Goal: Find specific page/section: Find specific page/section

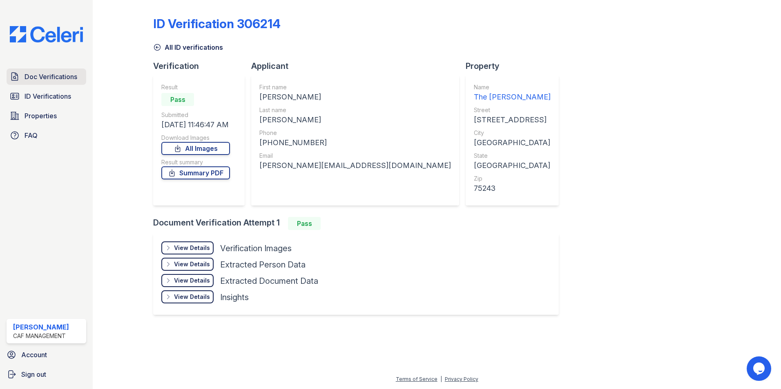
drag, startPoint x: 36, startPoint y: 76, endPoint x: 49, endPoint y: 77, distance: 13.5
click at [36, 76] on span "Doc Verifications" at bounding box center [50, 77] width 53 height 10
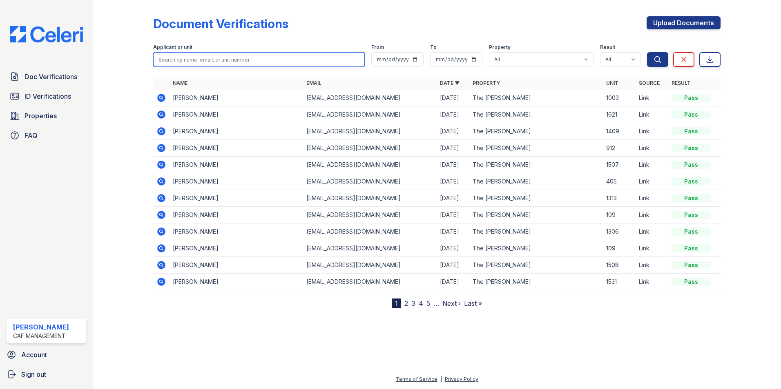
click at [171, 62] on input "search" at bounding box center [258, 59] width 211 height 15
type input "cook"
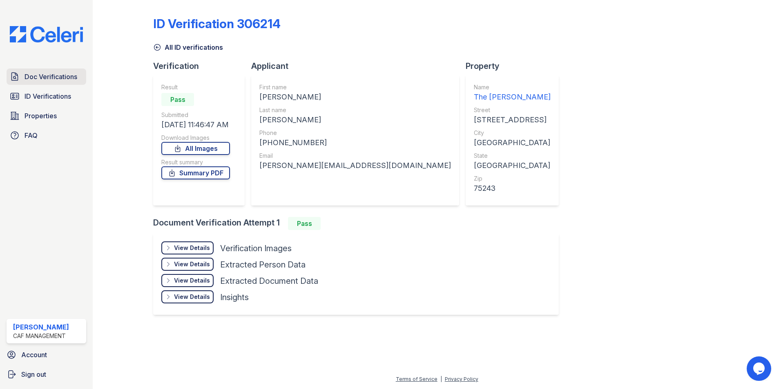
click at [52, 79] on span "Doc Verifications" at bounding box center [50, 77] width 53 height 10
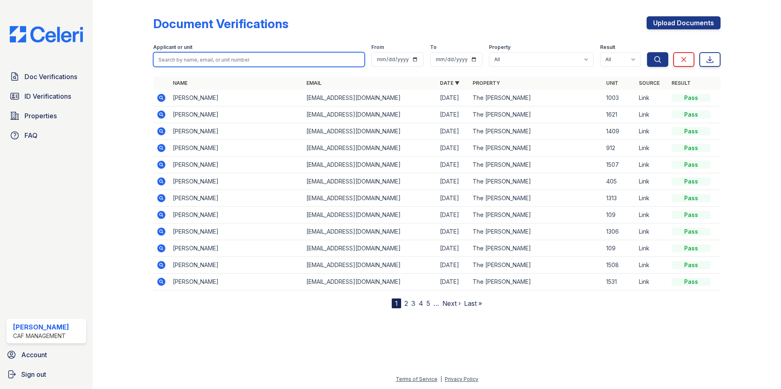
click at [170, 62] on input "search" at bounding box center [258, 59] width 211 height 15
type input "cook"
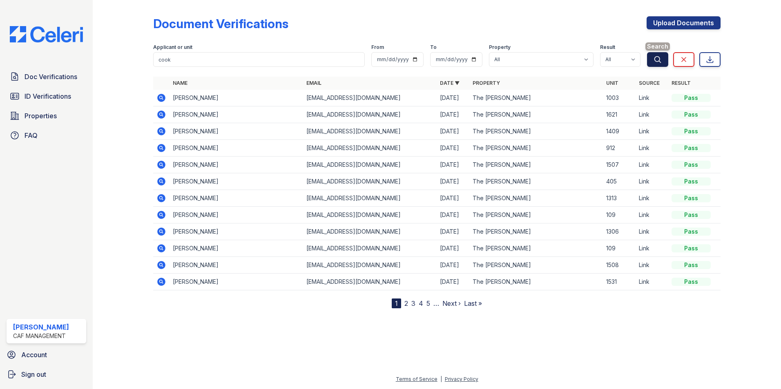
click at [656, 58] on icon "submit" at bounding box center [657, 60] width 8 height 8
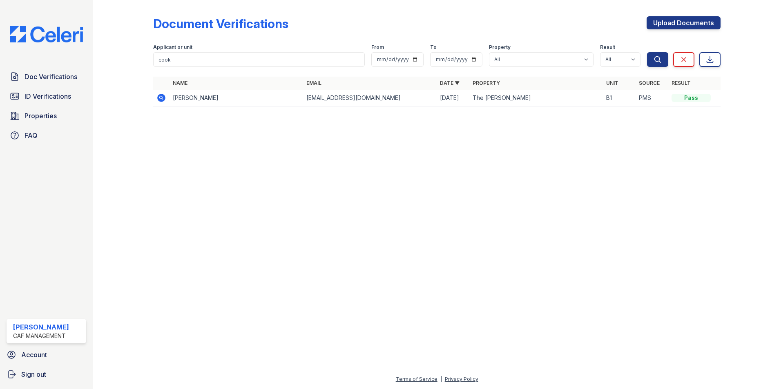
click at [162, 97] on icon at bounding box center [161, 98] width 10 height 10
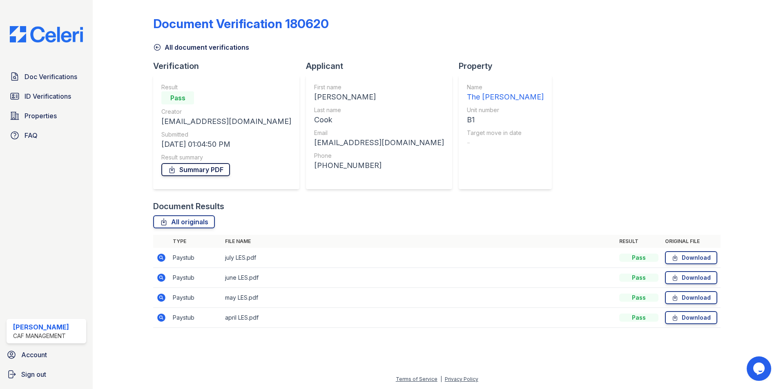
click at [200, 168] on link "Summary PDF" at bounding box center [195, 169] width 69 height 13
click at [47, 96] on span "ID Verifications" at bounding box center [47, 96] width 47 height 10
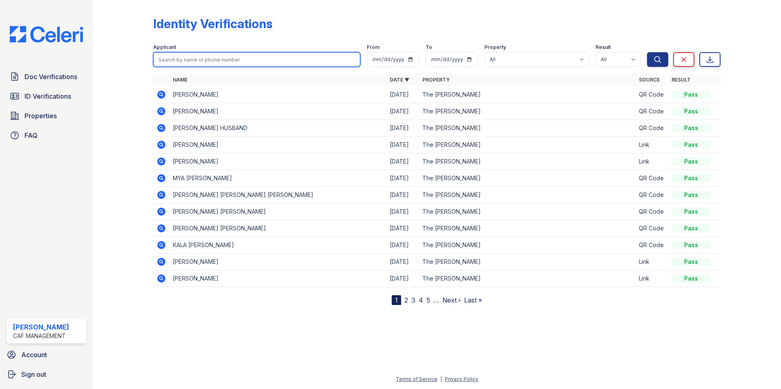
click at [189, 56] on input "search" at bounding box center [256, 59] width 207 height 15
type input "cook"
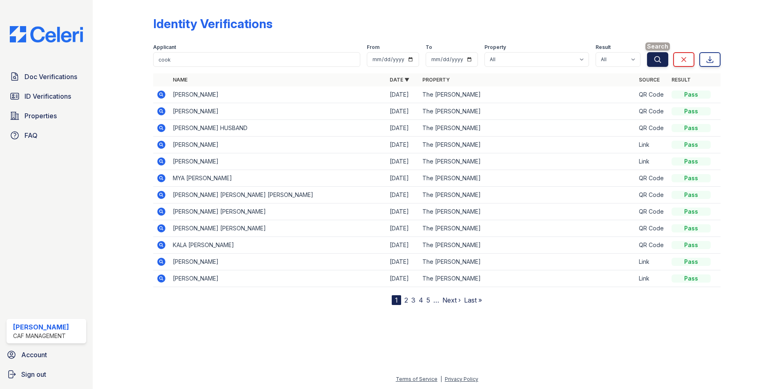
click at [658, 62] on icon "submit" at bounding box center [657, 60] width 8 height 8
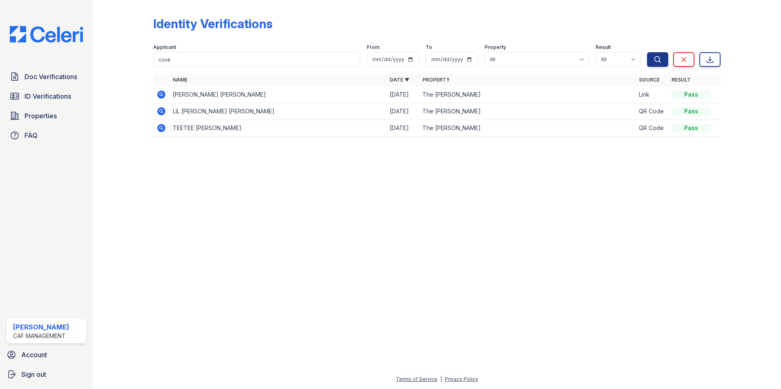
click at [161, 96] on icon at bounding box center [161, 95] width 8 height 8
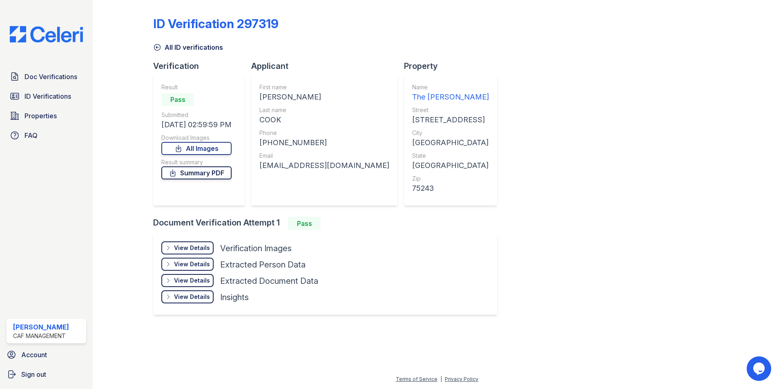
click at [205, 171] on link "Summary PDF" at bounding box center [196, 173] width 70 height 13
